Goal: Complete application form: Complete application form

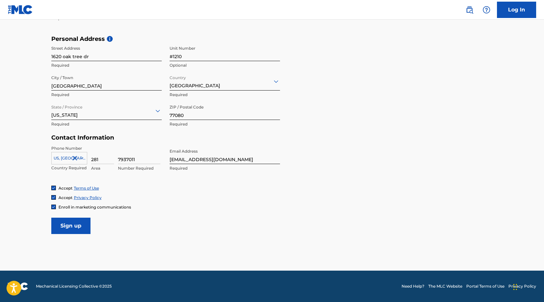
click at [75, 226] on input "Sign up" at bounding box center [70, 226] width 39 height 16
click at [67, 226] on input "Sign up" at bounding box center [70, 226] width 39 height 16
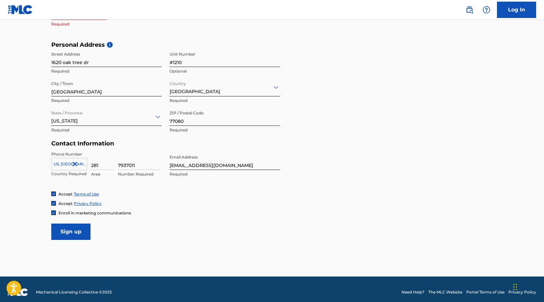
scroll to position [111, 0]
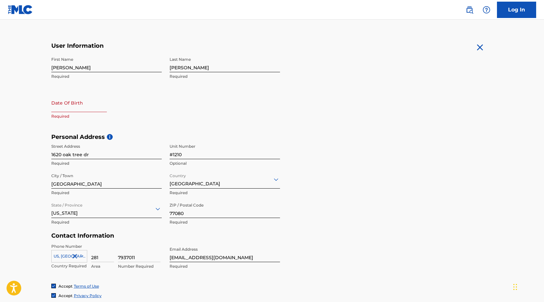
click at [68, 104] on input "text" at bounding box center [79, 103] width 56 height 19
select select "8"
select select "2025"
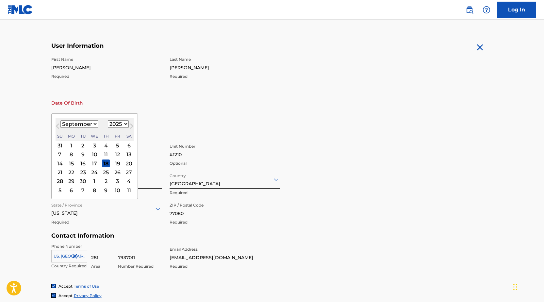
click at [93, 125] on select "January February March April May June July August September October November De…" at bounding box center [79, 124] width 38 height 8
select select "7"
click at [60, 120] on select "January February March April May June July August September October November De…" at bounding box center [79, 124] width 38 height 8
click at [61, 181] on div "24" at bounding box center [60, 182] width 8 height 8
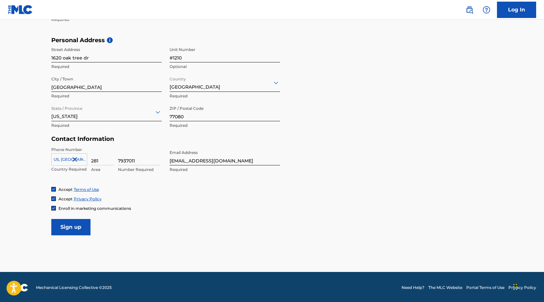
scroll to position [209, 0]
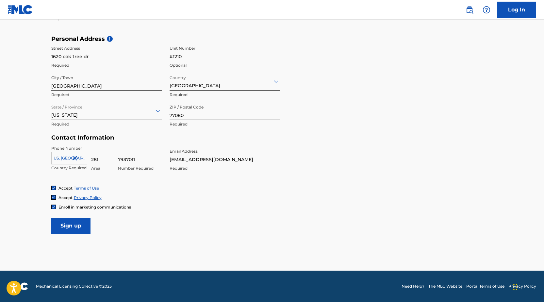
type input "August 24 1975"
click at [80, 228] on input "Sign up" at bounding box center [70, 226] width 39 height 16
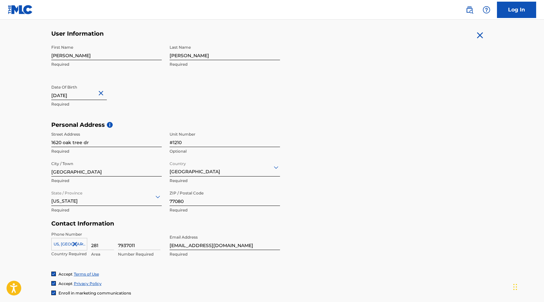
scroll to position [163, 0]
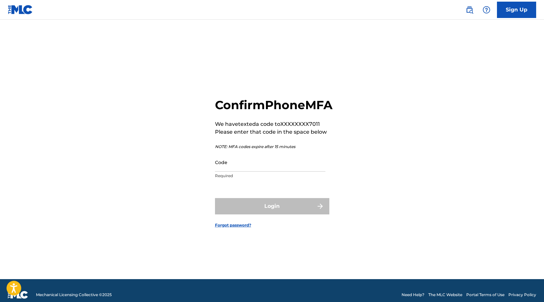
click at [259, 172] on input "Code" at bounding box center [270, 162] width 111 height 19
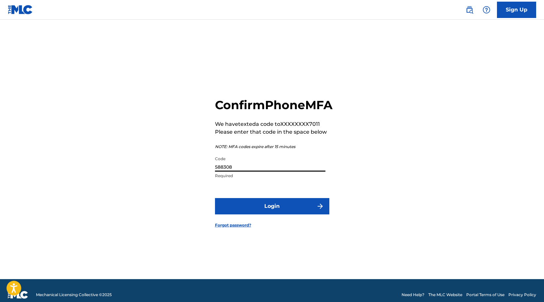
type input "588308"
click at [269, 214] on button "Login" at bounding box center [272, 206] width 114 height 16
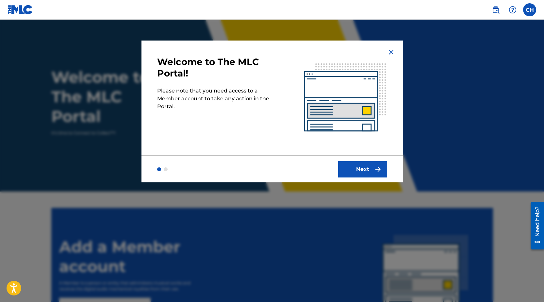
click at [368, 170] on button "Next" at bounding box center [362, 169] width 49 height 16
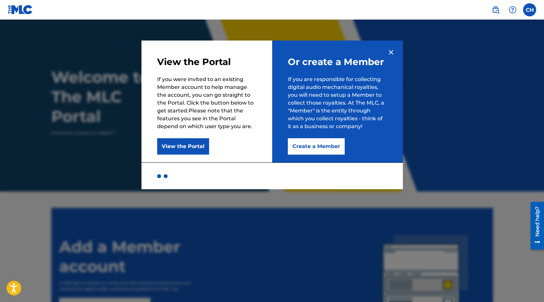
click at [320, 149] on button "Create a Member" at bounding box center [316, 146] width 57 height 16
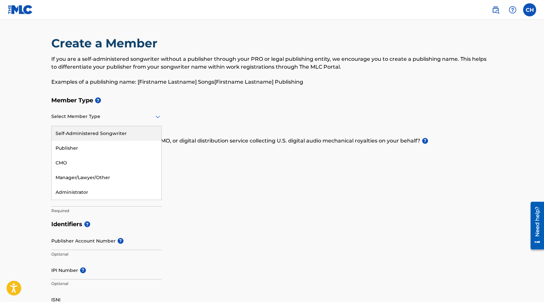
click at [153, 118] on div at bounding box center [106, 116] width 111 height 8
click at [117, 145] on div "Publisher" at bounding box center [107, 148] width 110 height 15
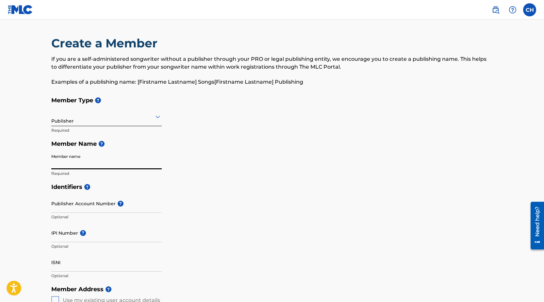
click at [81, 164] on input "Member name" at bounding box center [106, 160] width 111 height 19
click at [127, 162] on input "Member name" at bounding box center [106, 160] width 111 height 19
click at [86, 164] on input "Member name" at bounding box center [106, 160] width 111 height 19
type input "[PERSON_NAME]"
click at [158, 117] on icon at bounding box center [158, 117] width 5 height 3
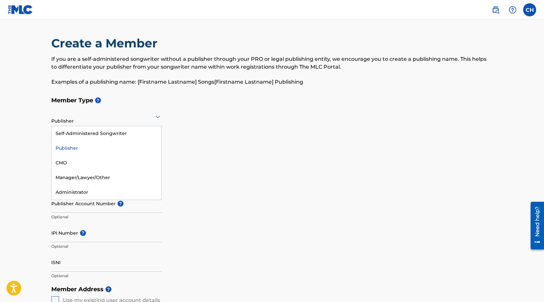
click at [158, 117] on icon at bounding box center [158, 117] width 5 height 3
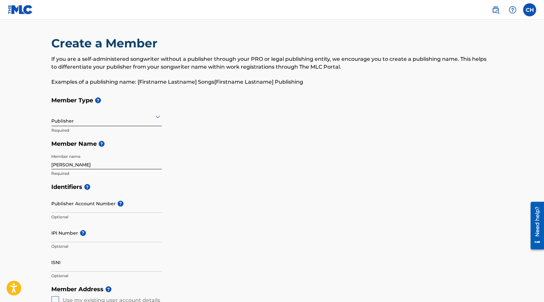
click at [159, 117] on icon at bounding box center [158, 117] width 8 height 8
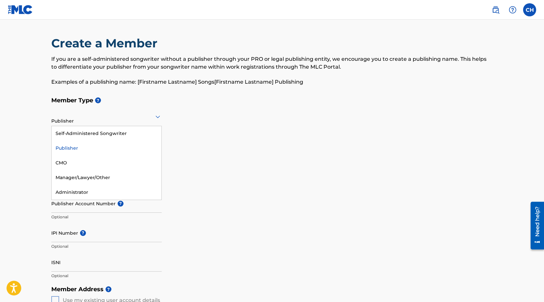
click at [159, 117] on icon at bounding box center [158, 117] width 8 height 8
click at [159, 119] on icon at bounding box center [158, 117] width 8 height 8
click at [34, 82] on main "Create a Member If you are a self-administered songwriter without a publisher t…" at bounding box center [272, 295] width 544 height 550
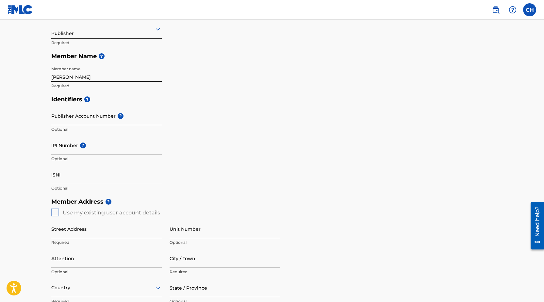
scroll to position [98, 0]
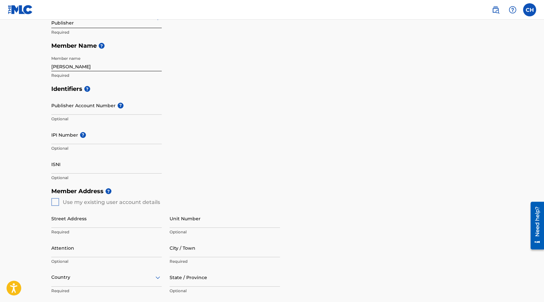
click at [98, 219] on input "Street Address" at bounding box center [106, 218] width 111 height 19
type input "1620 oak tree dr"
type input "#1210"
type input "[GEOGRAPHIC_DATA]"
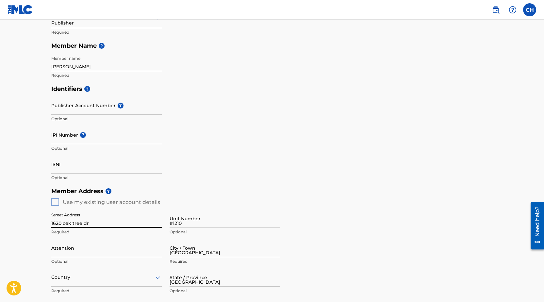
type input "77080"
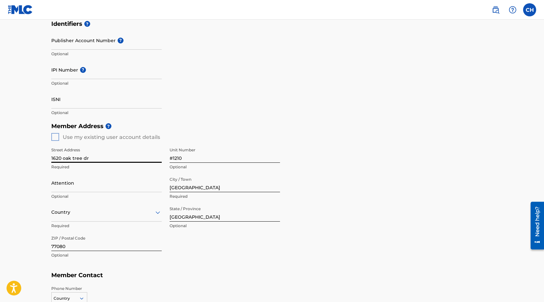
scroll to position [163, 0]
click at [111, 215] on div "Country" at bounding box center [106, 212] width 111 height 19
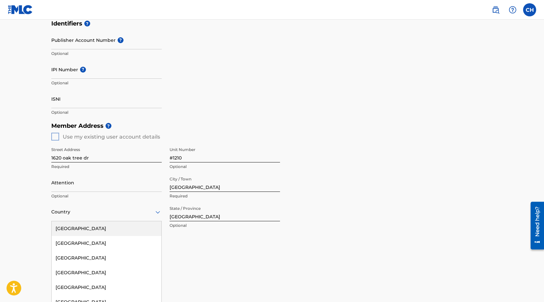
scroll to position [181, 0]
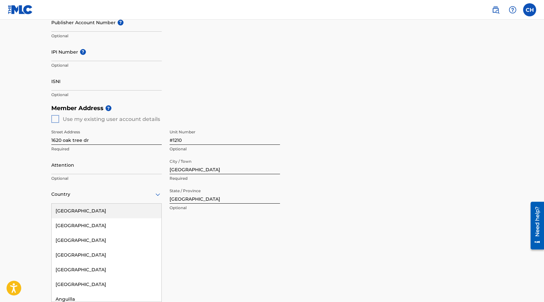
click at [111, 215] on div "[GEOGRAPHIC_DATA]" at bounding box center [107, 211] width 110 height 15
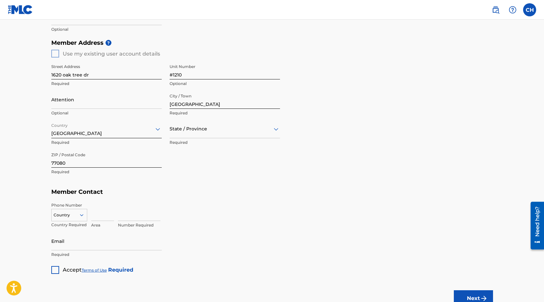
scroll to position [262, 0]
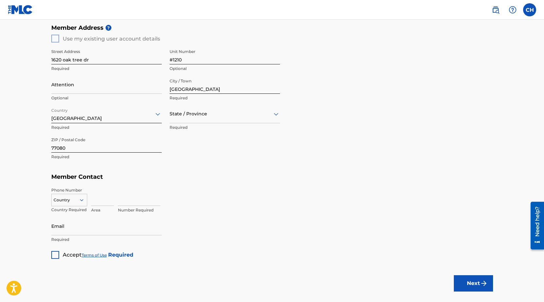
click at [82, 204] on div "Country" at bounding box center [69, 199] width 36 height 10
click at [78, 214] on div "US, [GEOGRAPHIC_DATA] +1" at bounding box center [69, 217] width 35 height 26
click at [106, 201] on input at bounding box center [102, 196] width 23 height 19
type input "281"
type input "[GEOGRAPHIC_DATA]"
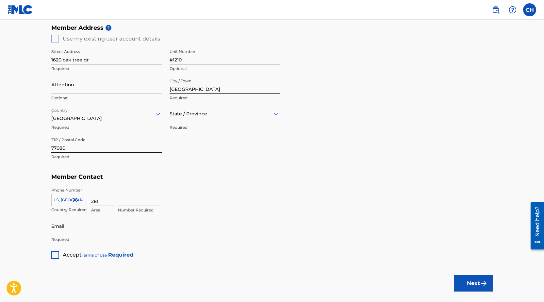
type input "[US_STATE]"
type input "1"
type input "7937011"
type input "[PERSON_NAME][EMAIL_ADDRESS][PERSON_NAME][DOMAIN_NAME]"
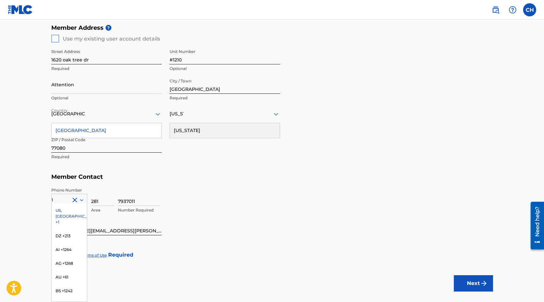
click at [207, 222] on div "Member Type ? Publisher Required Member Name ? Member name [PERSON_NAME] Requir…" at bounding box center [272, 45] width 442 height 427
click at [157, 218] on input "[PERSON_NAME][EMAIL_ADDRESS][PERSON_NAME][DOMAIN_NAME]" at bounding box center [106, 226] width 111 height 19
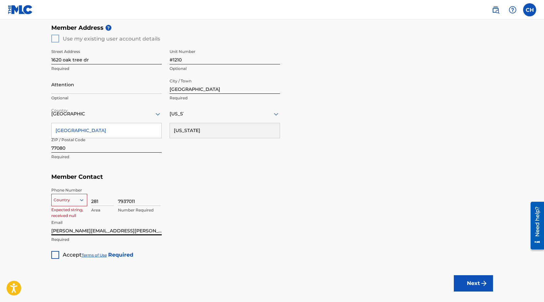
drag, startPoint x: 157, startPoint y: 229, endPoint x: 45, endPoint y: 234, distance: 112.3
click at [45, 234] on div "Create a Member If you are a self-administered songwriter without a publisher t…" at bounding box center [272, 16] width 458 height 485
click at [84, 201] on icon at bounding box center [82, 200] width 6 height 6
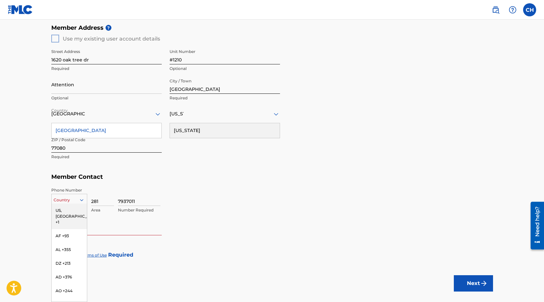
click at [75, 213] on div "US, [GEOGRAPHIC_DATA] +1" at bounding box center [69, 217] width 35 height 26
click at [74, 234] on input "Email" at bounding box center [106, 226] width 111 height 19
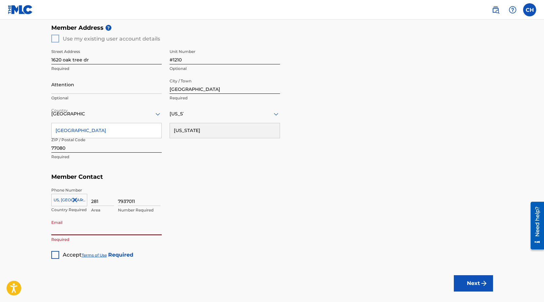
type input "[EMAIL_ADDRESS][DOMAIN_NAME]"
type input "1"
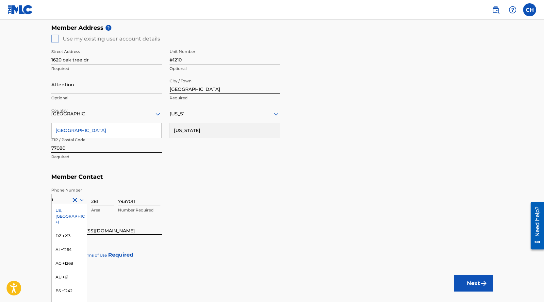
click at [197, 213] on div "7937011 Number Required" at bounding box center [305, 201] width 375 height 29
click at [60, 211] on div "US, [GEOGRAPHIC_DATA] +1" at bounding box center [69, 217] width 35 height 26
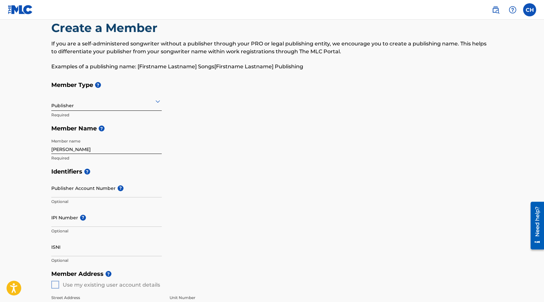
scroll to position [0, 0]
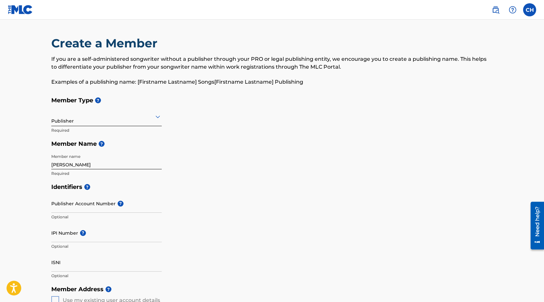
click at [90, 164] on input "[PERSON_NAME]" at bounding box center [106, 160] width 111 height 19
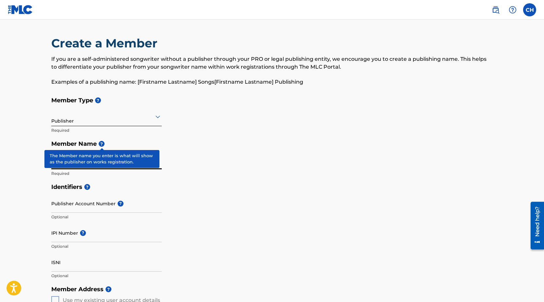
click at [102, 146] on span "?" at bounding box center [102, 144] width 6 height 6
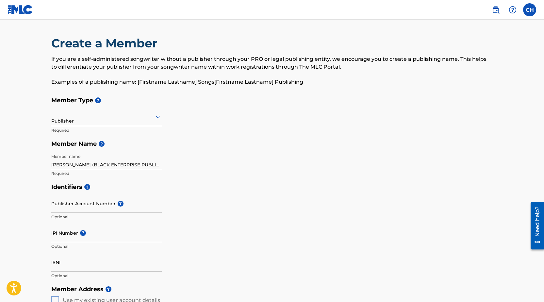
click at [113, 179] on div "Member name [PERSON_NAME] (BLACK ENTERPRISE PUBLISHING) Required" at bounding box center [106, 165] width 111 height 29
click at [85, 164] on input "[PERSON_NAME] (BLACK ENTERPRISE PUBLISHING)" at bounding box center [106, 160] width 111 height 19
type input "(BLACK ENTERPRISE PUBLISHING)"
click at [63, 238] on input "IPI Number ?" at bounding box center [106, 233] width 111 height 19
type input "1124651780"
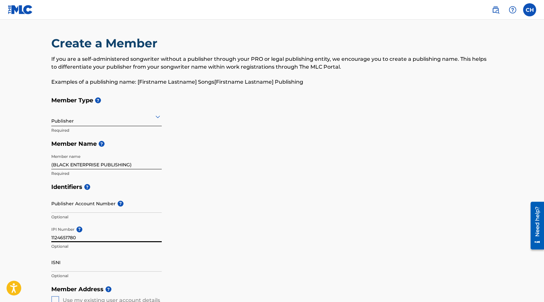
click at [72, 211] on input "Publisher Account Number ?" at bounding box center [106, 203] width 111 height 19
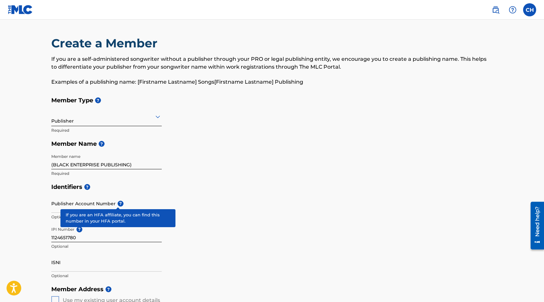
click at [111, 199] on div "Publisher Account Number ? Optional" at bounding box center [106, 208] width 111 height 29
click at [118, 201] on span "?" at bounding box center [121, 204] width 6 height 6
click at [118, 201] on input "Publisher Account Number ?" at bounding box center [106, 203] width 111 height 19
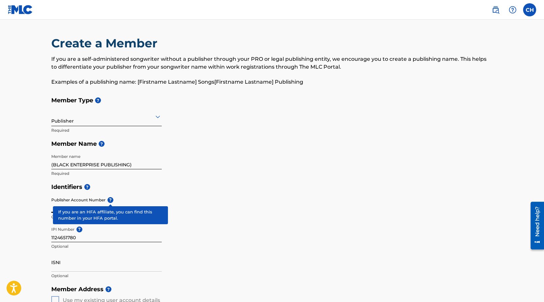
click at [110, 201] on div "Publisher Account Number ? Optional" at bounding box center [106, 208] width 111 height 29
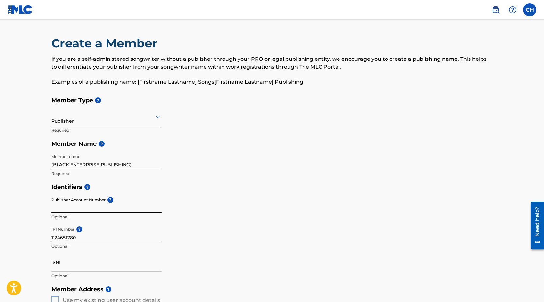
click at [88, 207] on input "Publisher Account Number ?" at bounding box center [106, 203] width 111 height 19
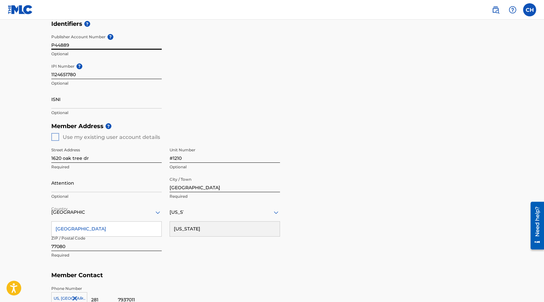
scroll to position [163, 0]
type input "P44889"
click at [74, 229] on div "[GEOGRAPHIC_DATA]" at bounding box center [107, 228] width 110 height 15
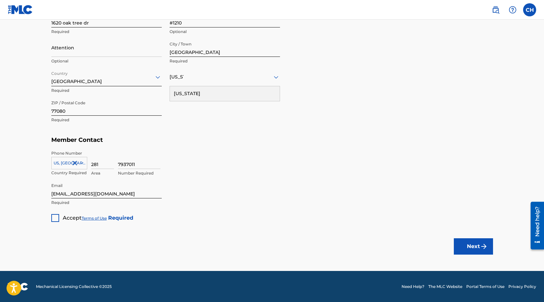
scroll to position [299, 0]
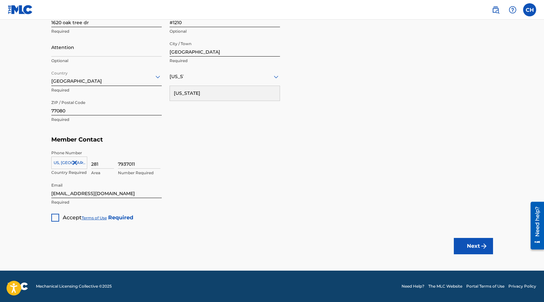
click at [55, 218] on div at bounding box center [55, 218] width 8 height 8
click at [467, 248] on button "Next" at bounding box center [473, 246] width 39 height 16
click at [55, 160] on div at bounding box center [69, 162] width 35 height 7
click at [64, 161] on div at bounding box center [69, 162] width 35 height 7
click at [192, 82] on div "State / Province" at bounding box center [225, 76] width 111 height 19
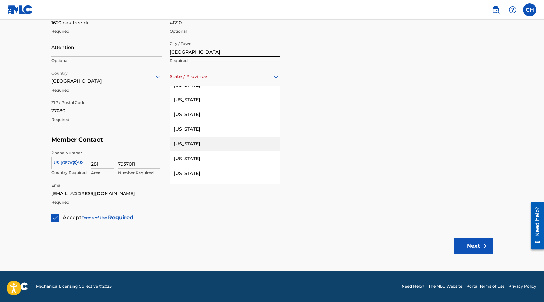
scroll to position [621, 0]
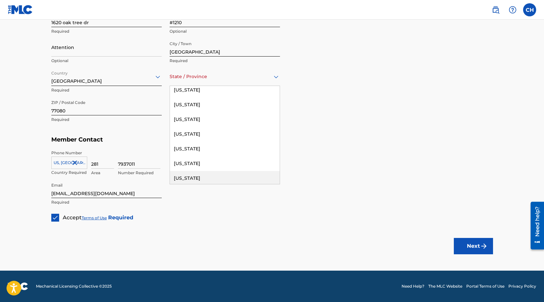
click at [198, 175] on div "[US_STATE]" at bounding box center [225, 178] width 110 height 15
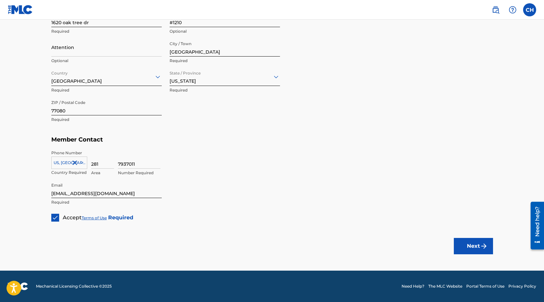
click at [476, 246] on button "Next" at bounding box center [473, 246] width 39 height 16
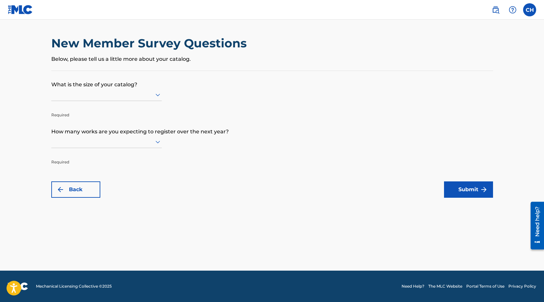
click at [157, 95] on icon at bounding box center [158, 95] width 5 height 3
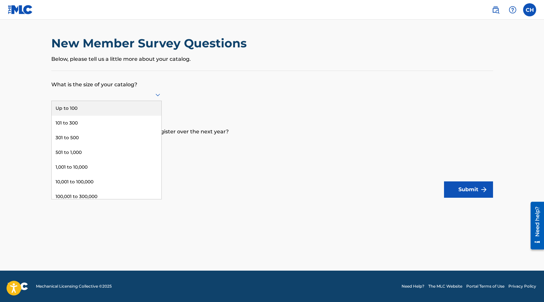
click at [157, 95] on icon at bounding box center [158, 95] width 5 height 3
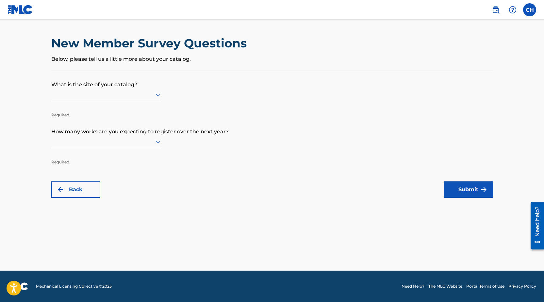
click at [159, 141] on icon at bounding box center [158, 142] width 8 height 8
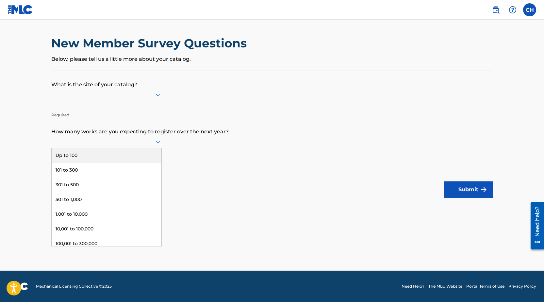
click at [129, 153] on div "Up to 100" at bounding box center [107, 155] width 110 height 15
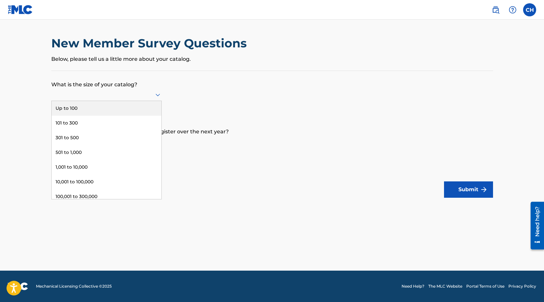
click at [160, 96] on icon at bounding box center [158, 95] width 8 height 8
click at [120, 111] on div "Up to 100" at bounding box center [107, 108] width 110 height 15
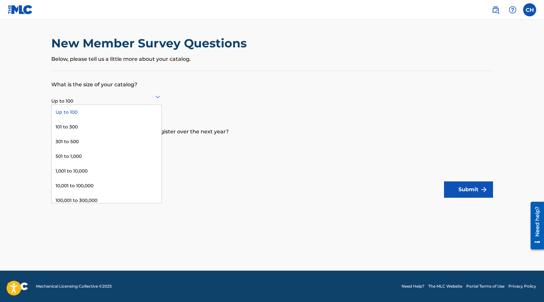
click at [157, 96] on icon at bounding box center [158, 97] width 5 height 3
click at [115, 125] on div "101 to 300" at bounding box center [107, 127] width 110 height 15
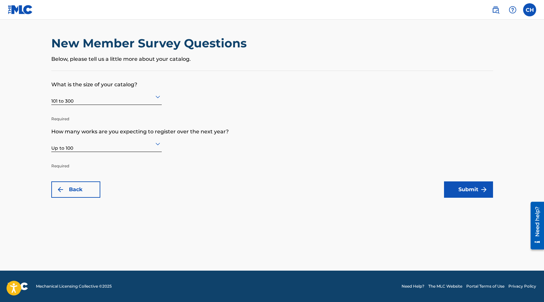
click at [471, 189] on button "Submit" at bounding box center [468, 189] width 49 height 16
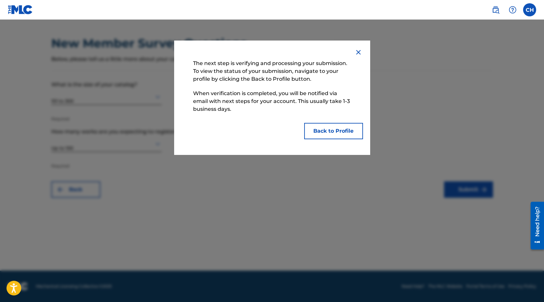
click at [359, 53] on img at bounding box center [359, 52] width 8 height 8
